Goal: Ask a question

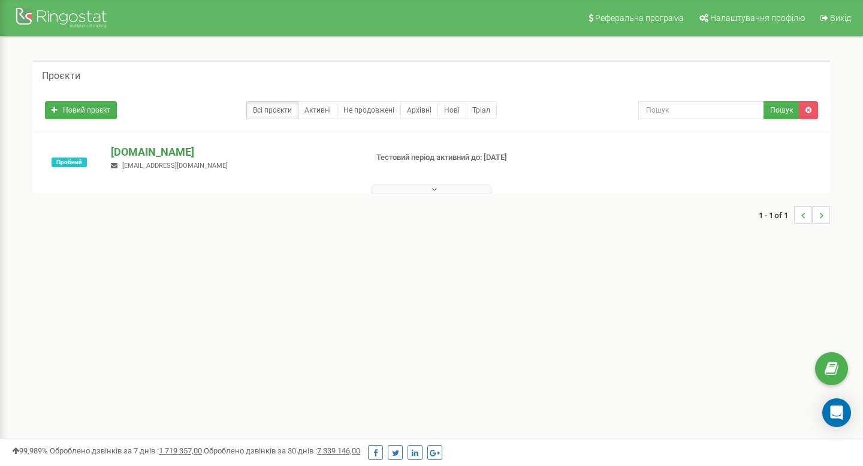
click at [125, 157] on p "[DOMAIN_NAME]" at bounding box center [234, 152] width 246 height 16
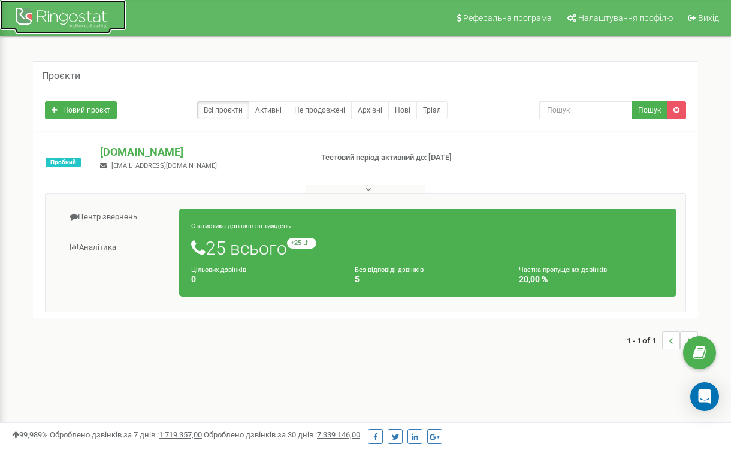
click at [37, 14] on div at bounding box center [63, 19] width 96 height 29
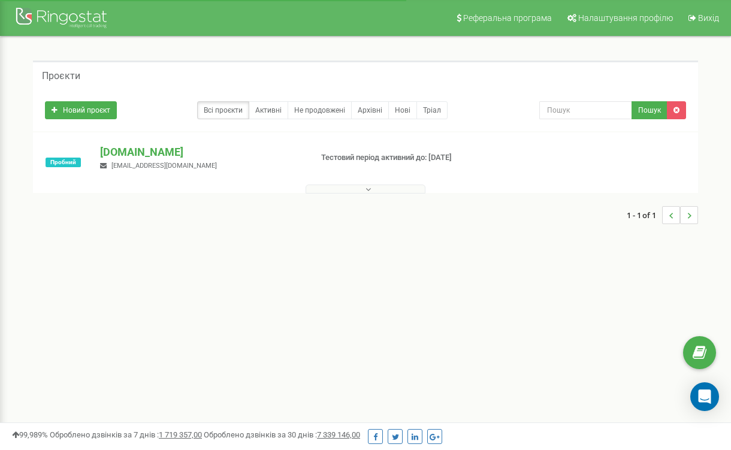
click at [580, 114] on input "text" at bounding box center [585, 110] width 93 height 18
type input "Журнал дзвінків"
click at [646, 109] on button "Пошук" at bounding box center [650, 110] width 36 height 18
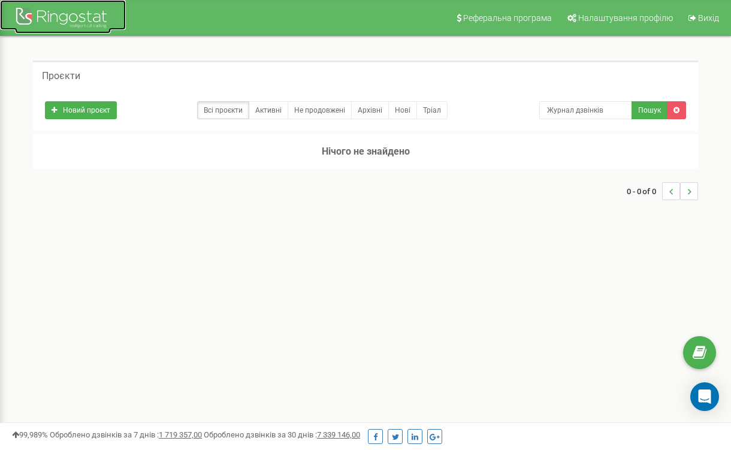
click at [27, 24] on div at bounding box center [63, 19] width 96 height 29
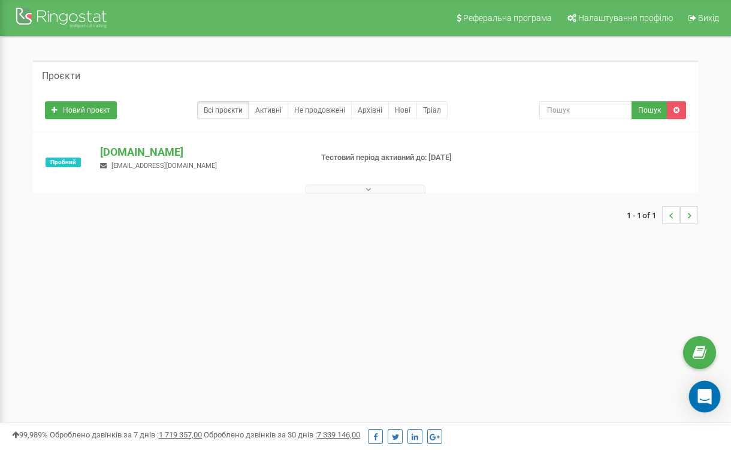
click at [699, 390] on icon "Open Intercom Messenger" at bounding box center [705, 397] width 16 height 16
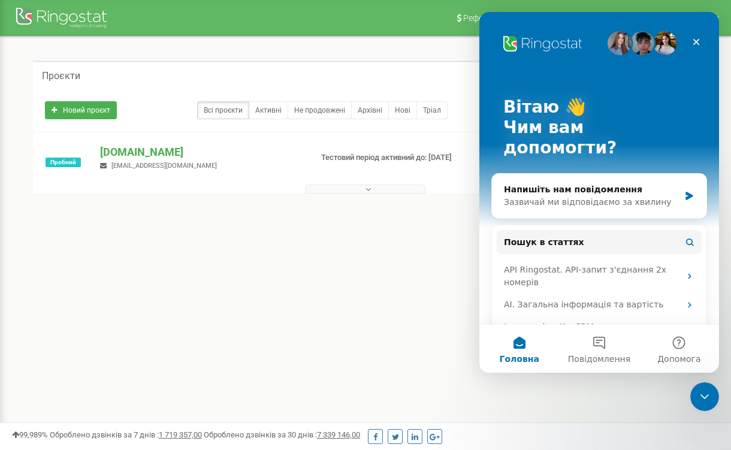
scroll to position [183, 0]
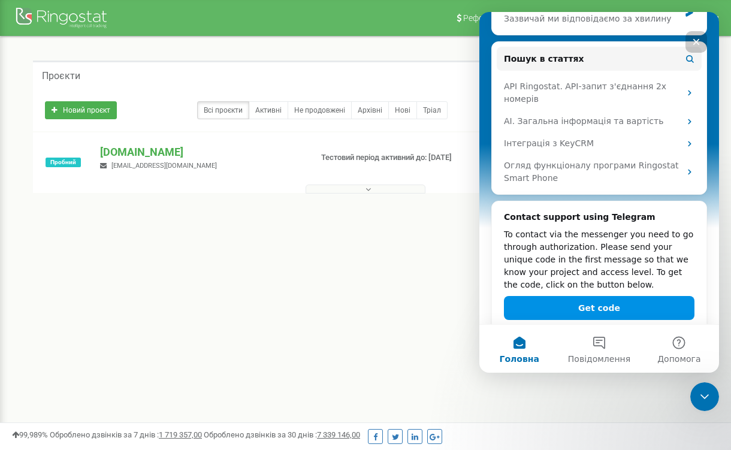
click at [586, 296] on button "Get code" at bounding box center [599, 308] width 191 height 24
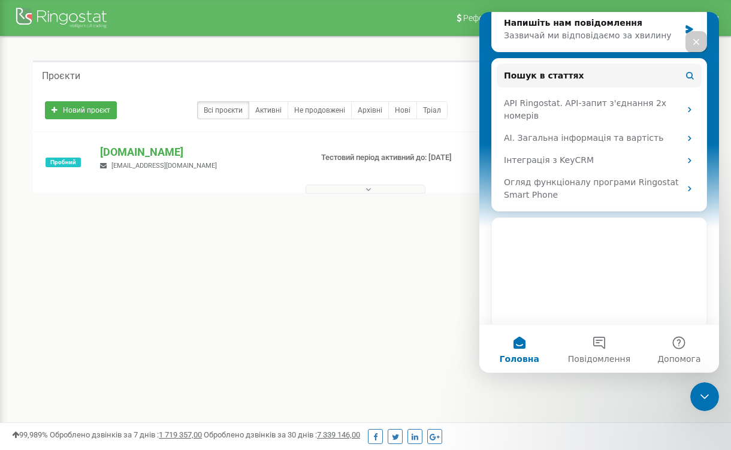
scroll to position [166, 0]
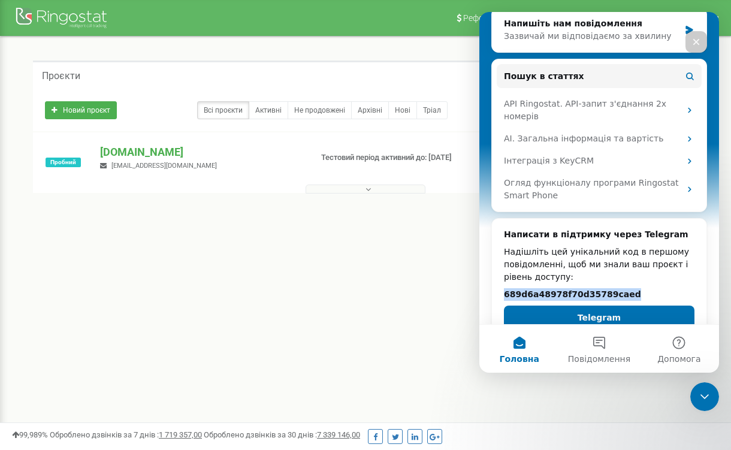
drag, startPoint x: 500, startPoint y: 275, endPoint x: 650, endPoint y: 270, distance: 149.3
click at [650, 270] on div "Написати в підтримку через Telegram Надішліть цей унікальний код в першому пові…" at bounding box center [599, 279] width 215 height 120
copy h2 "689d6a48978f70d35789caed"
click at [651, 259] on div "Надішліть цей унікальний код в першому повідомленні, щоб ми знали ваш проєкт і …" at bounding box center [599, 265] width 191 height 38
click at [694, 46] on icon "Закрити" at bounding box center [697, 42] width 10 height 10
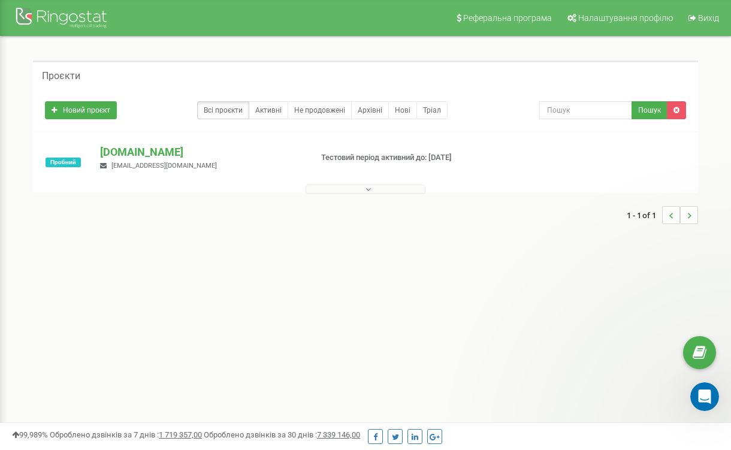
scroll to position [0, 0]
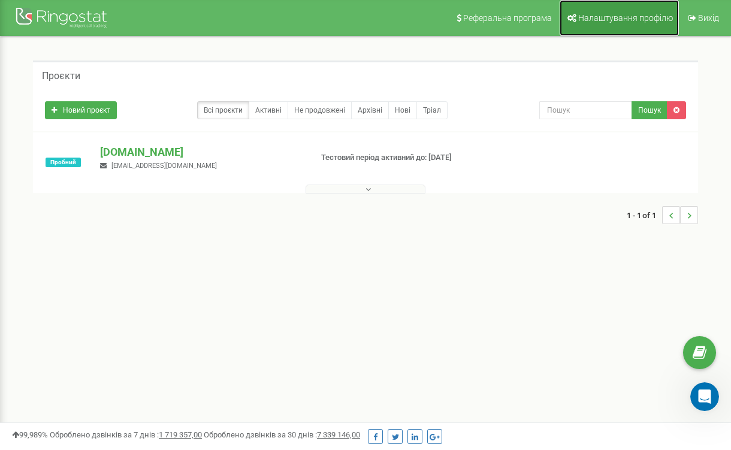
click at [656, 11] on link "Налаштування профілю" at bounding box center [619, 18] width 119 height 36
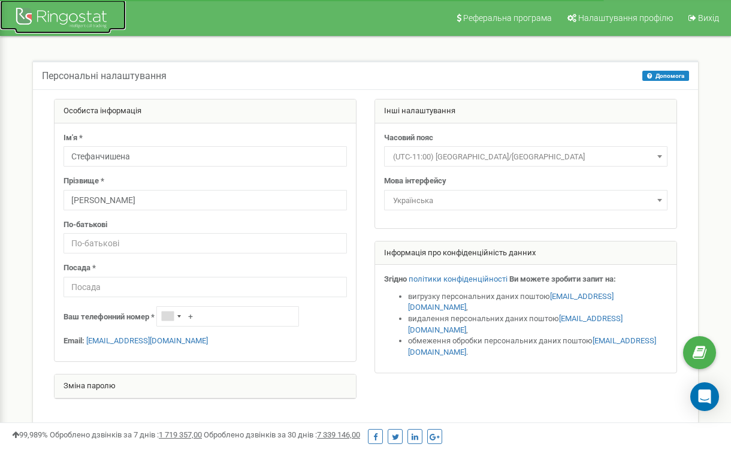
click at [29, 15] on div at bounding box center [63, 19] width 96 height 29
click at [99, 20] on div at bounding box center [63, 19] width 96 height 29
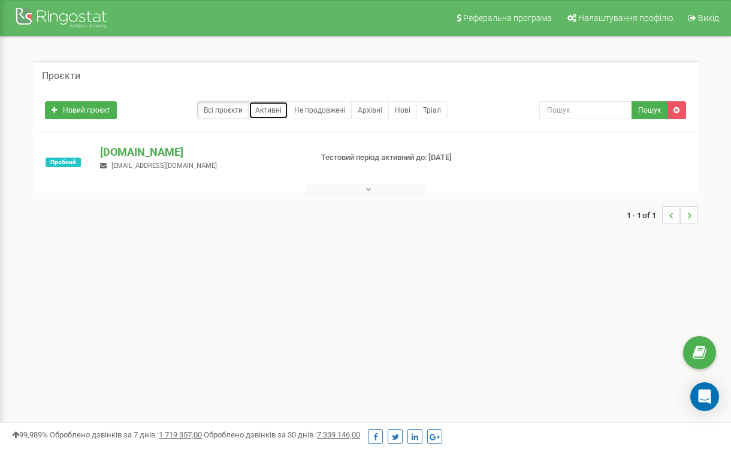
click at [264, 102] on link "Активні" at bounding box center [269, 110] width 40 height 18
click at [122, 151] on p "[DOMAIN_NAME]" at bounding box center [201, 152] width 202 height 16
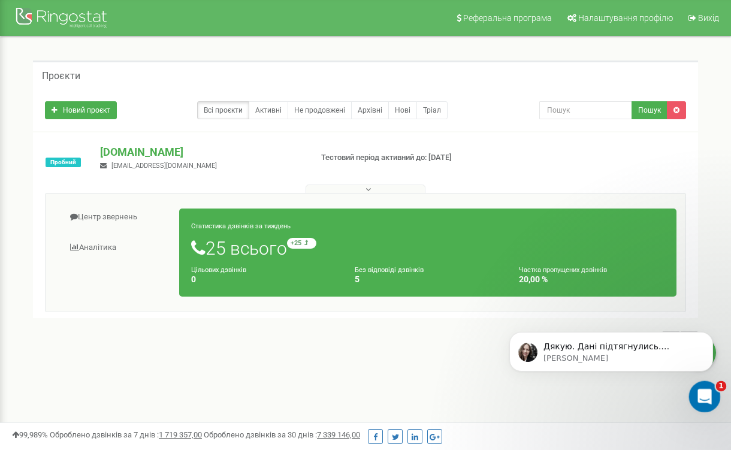
click at [699, 392] on icon "Відкрити програму для спілкування Intercom" at bounding box center [704, 395] width 20 height 20
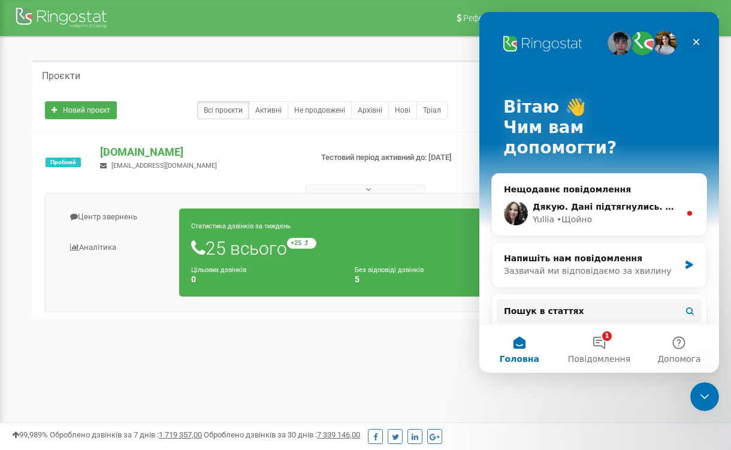
scroll to position [35, 0]
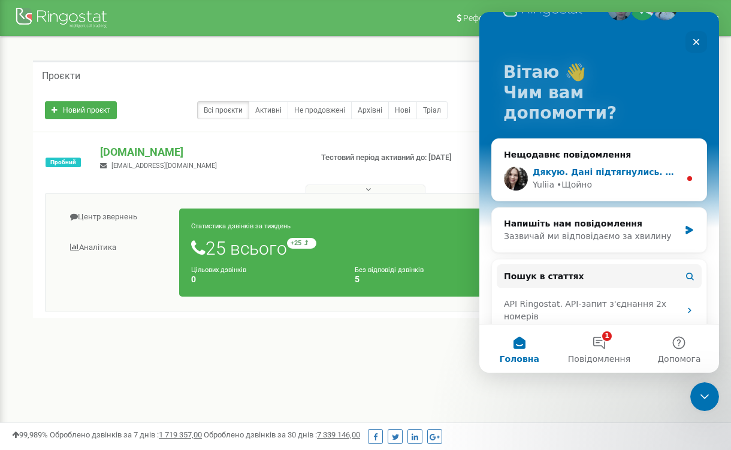
click at [638, 179] on div "Yuliia • Щойно" at bounding box center [606, 185] width 147 height 13
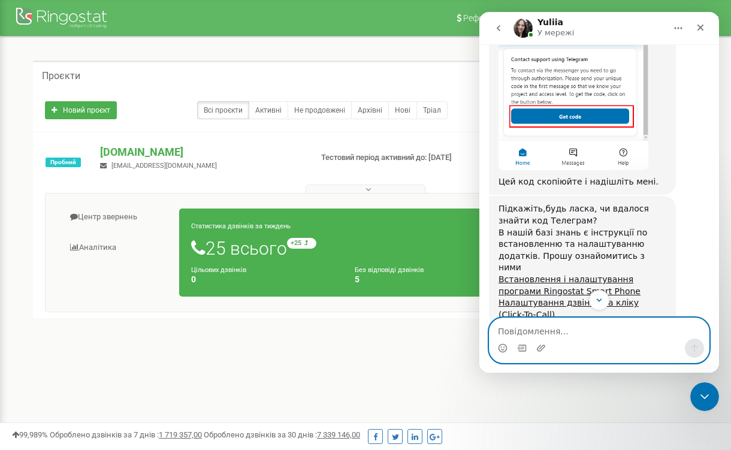
scroll to position [829, 0]
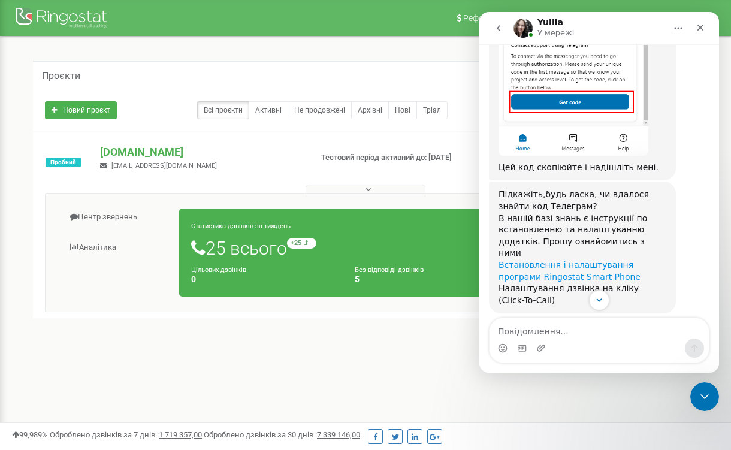
click at [534, 260] on link "Встановлення і налаштування програми Ringostat Smart Phone" at bounding box center [570, 271] width 142 height 22
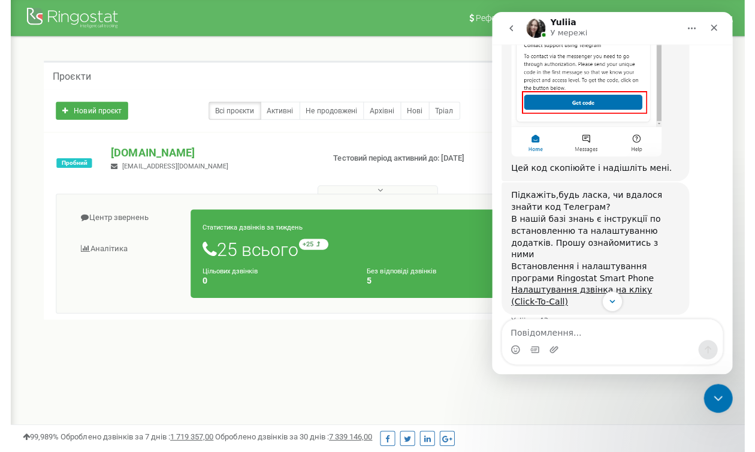
scroll to position [861, 0]
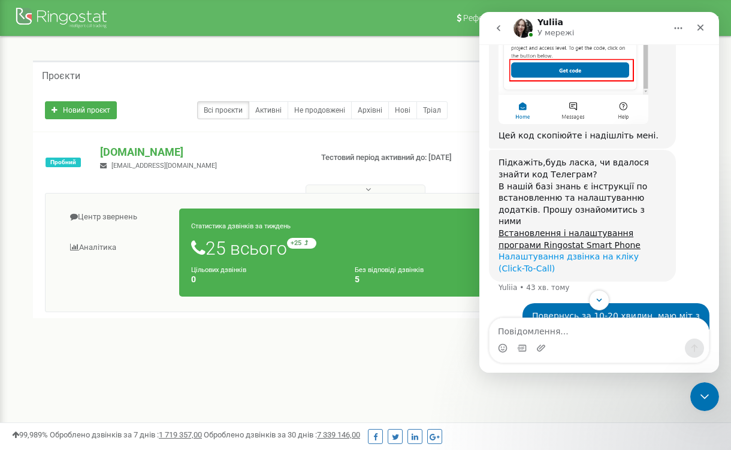
click at [536, 252] on link "Налаштування дзвінка на кліку (Click-To-Call)" at bounding box center [569, 263] width 140 height 22
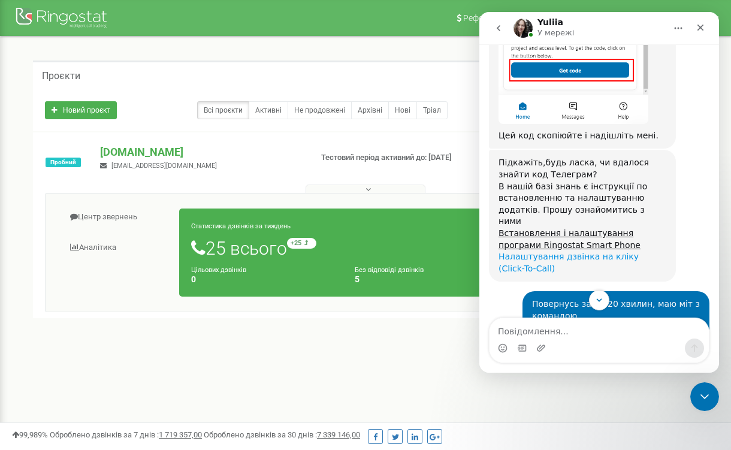
click at [557, 252] on link "Налаштування дзвінка на кліку (Click-To-Call)" at bounding box center [569, 263] width 140 height 22
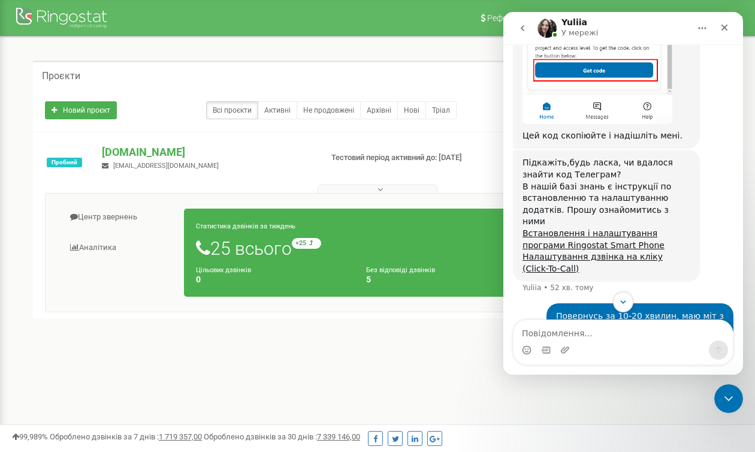
scroll to position [1217, 0]
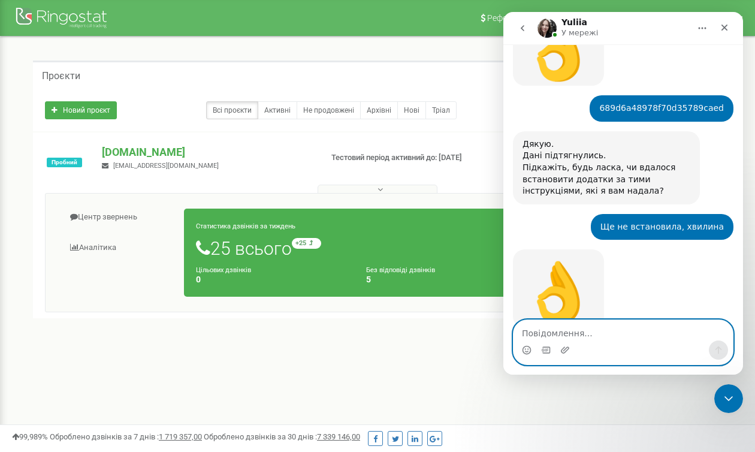
click at [572, 336] on textarea "Повідомлення..." at bounding box center [623, 330] width 219 height 20
type textarea "D"
type textarea "В"
type textarea "Встановила"
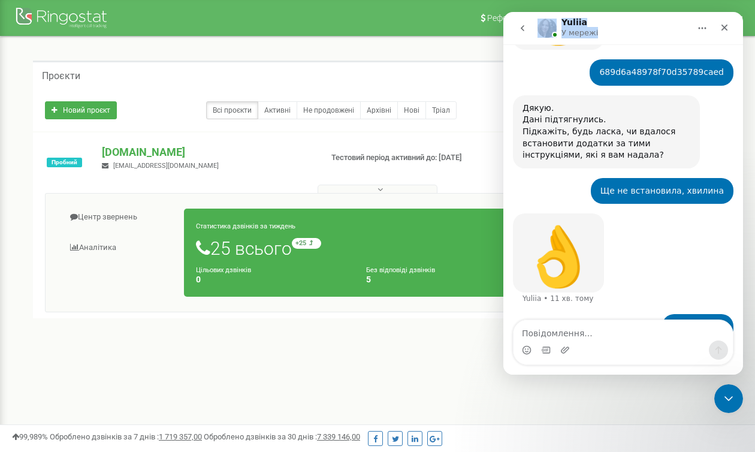
drag, startPoint x: 618, startPoint y: 27, endPoint x: 532, endPoint y: 4, distance: 89.4
click html "Yuliia У мережі Ringostat щодня допомагає бізнесу ефективніше керувати рекламни…"
drag, startPoint x: 610, startPoint y: 34, endPoint x: 515, endPoint y: 33, distance: 94.7
click at [515, 34] on div "Yuliia У мережі" at bounding box center [623, 28] width 224 height 23
click at [189, 95] on div "Новий проєкт Всі проєкти Активні Не продовжені Архівні Нові Тріал Пошук" at bounding box center [377, 107] width 683 height 24
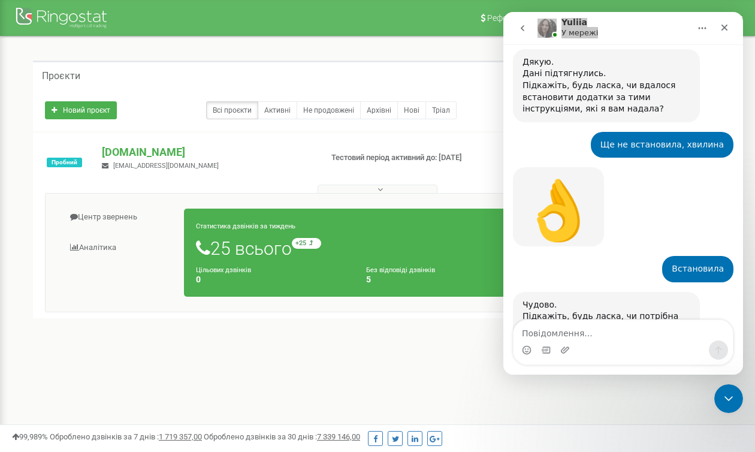
scroll to position [1312, 0]
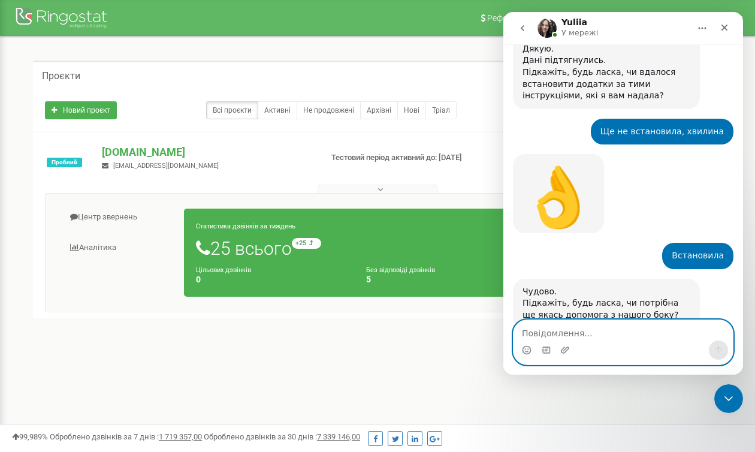
click at [539, 340] on textarea "Повідомлення..." at bounding box center [623, 330] width 219 height 20
type textarea "Поки ні, дякую, зараз буду тестити"
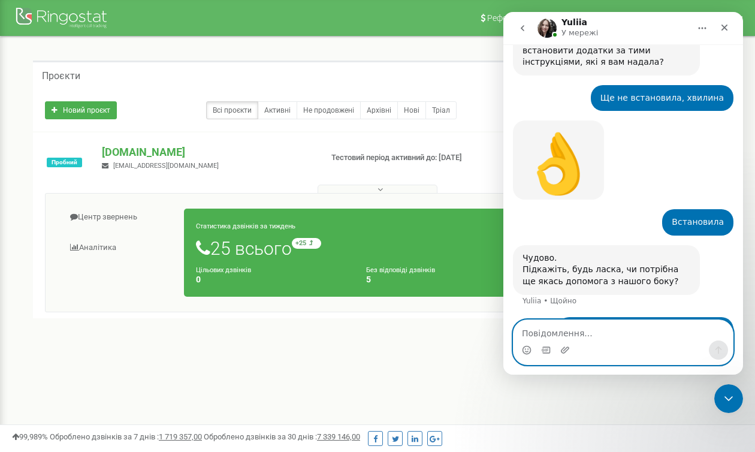
scroll to position [1347, 0]
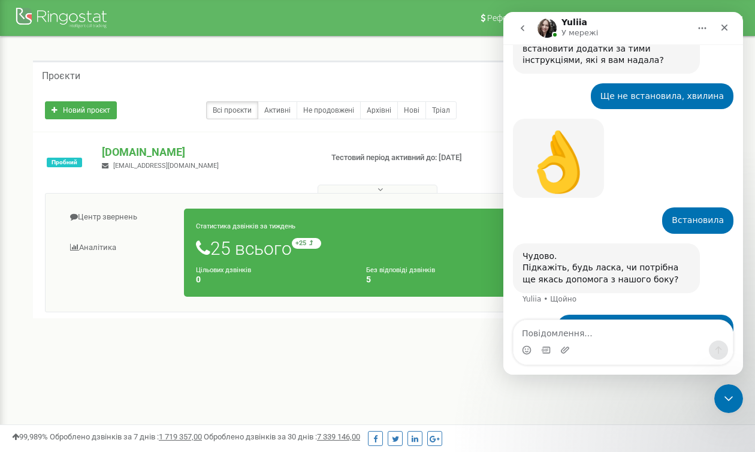
click at [281, 164] on div "helsi.pro it_support@helsi.me" at bounding box center [207, 157] width 228 height 26
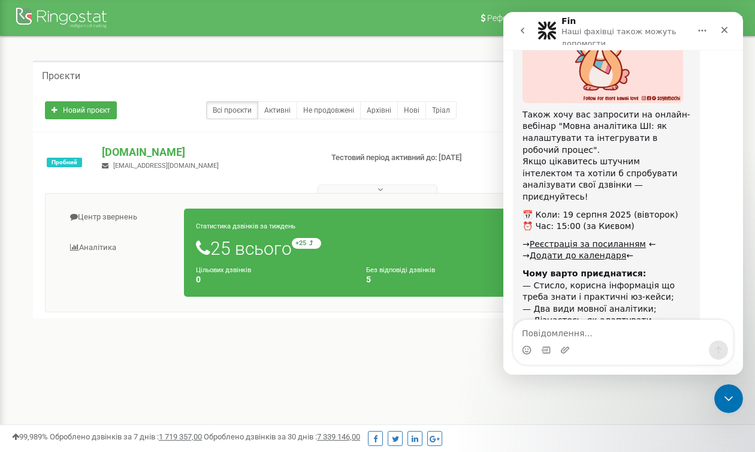
scroll to position [1820, 0]
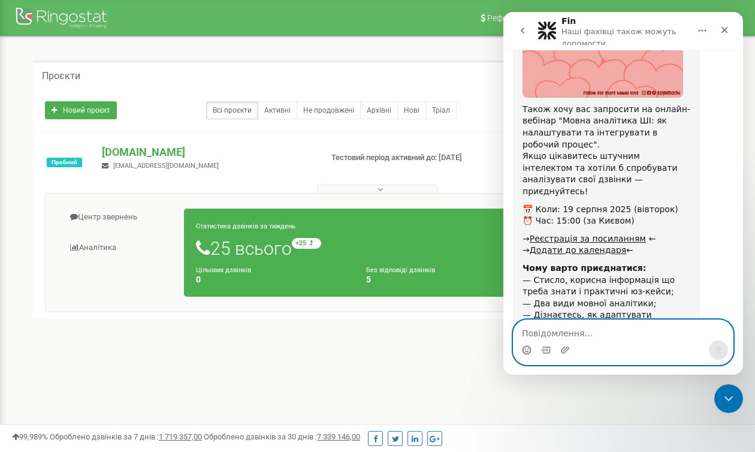
click at [527, 348] on icon "Вибір емодзі" at bounding box center [527, 350] width 10 height 10
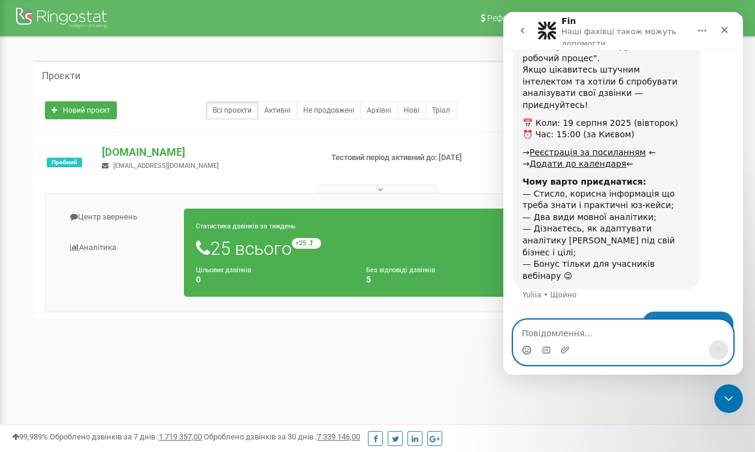
scroll to position [1908, 0]
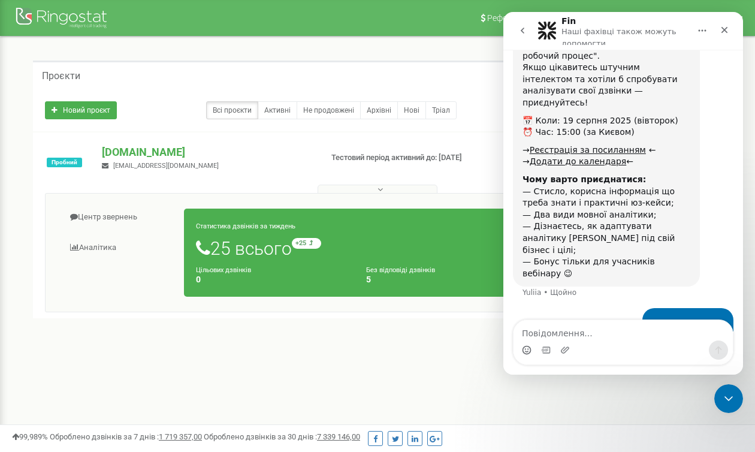
click at [521, 31] on icon "go back" at bounding box center [523, 31] width 10 height 10
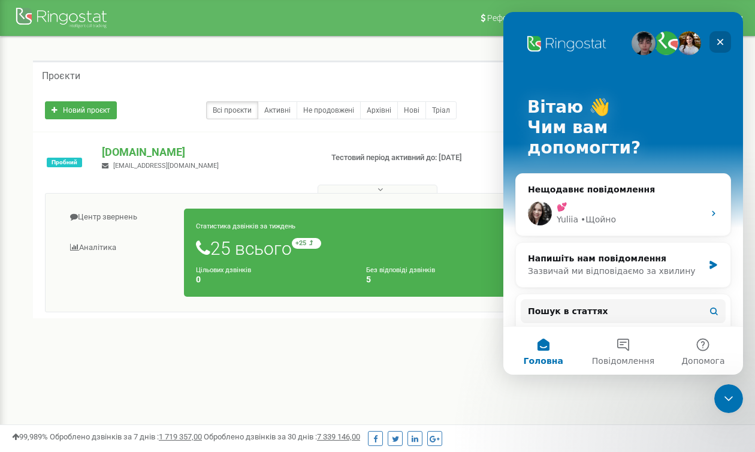
click at [720, 42] on icon "Закрити" at bounding box center [720, 42] width 7 height 7
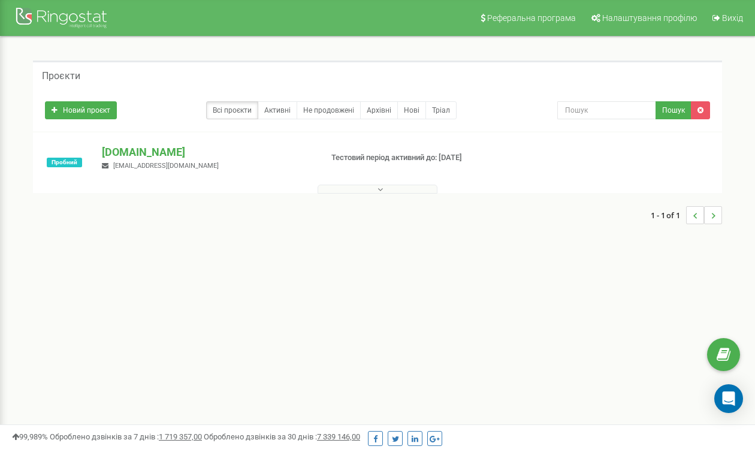
click at [346, 158] on p "Тестовий період активний до: [DATE]" at bounding box center [407, 157] width 153 height 11
click at [362, 185] on button at bounding box center [378, 189] width 120 height 9
